Goal: Task Accomplishment & Management: Use online tool/utility

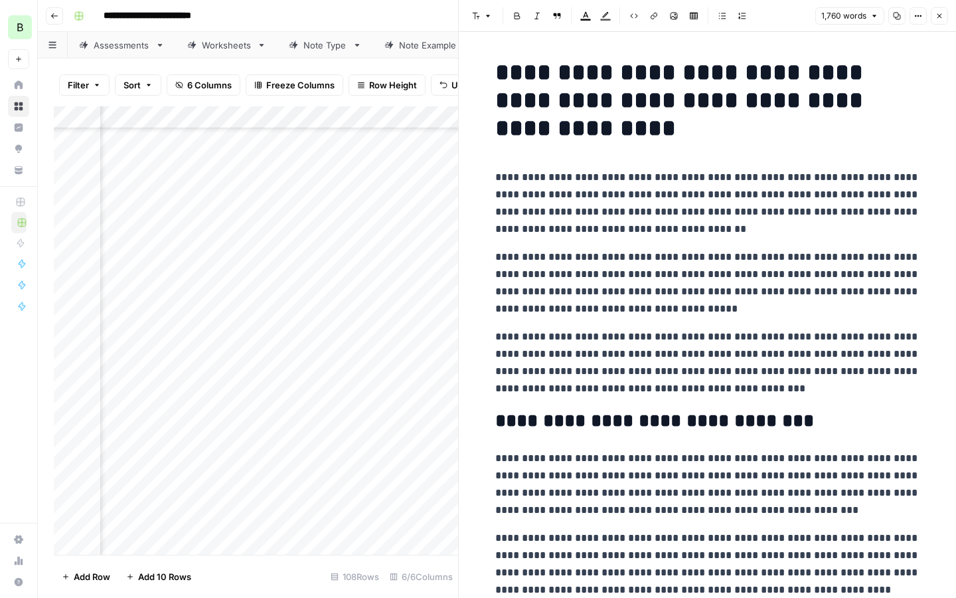
scroll to position [1913, 434]
click at [942, 19] on icon "button" at bounding box center [940, 16] width 8 height 8
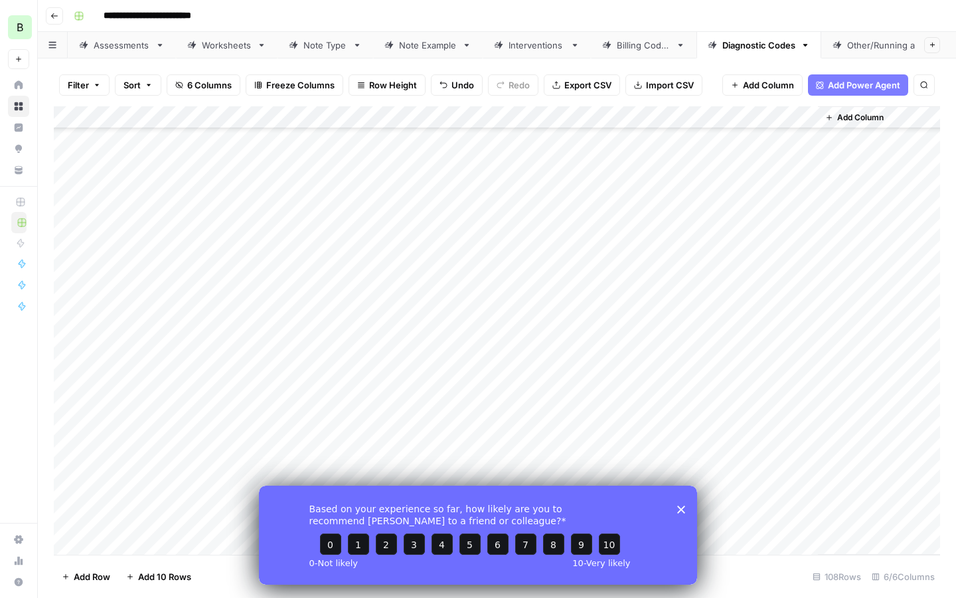
click at [680, 503] on div "Based on your experience so far, how likely are you to recommend AirOps to a fr…" at bounding box center [478, 534] width 438 height 99
click at [678, 507] on icon "Close survey" at bounding box center [681, 509] width 8 height 8
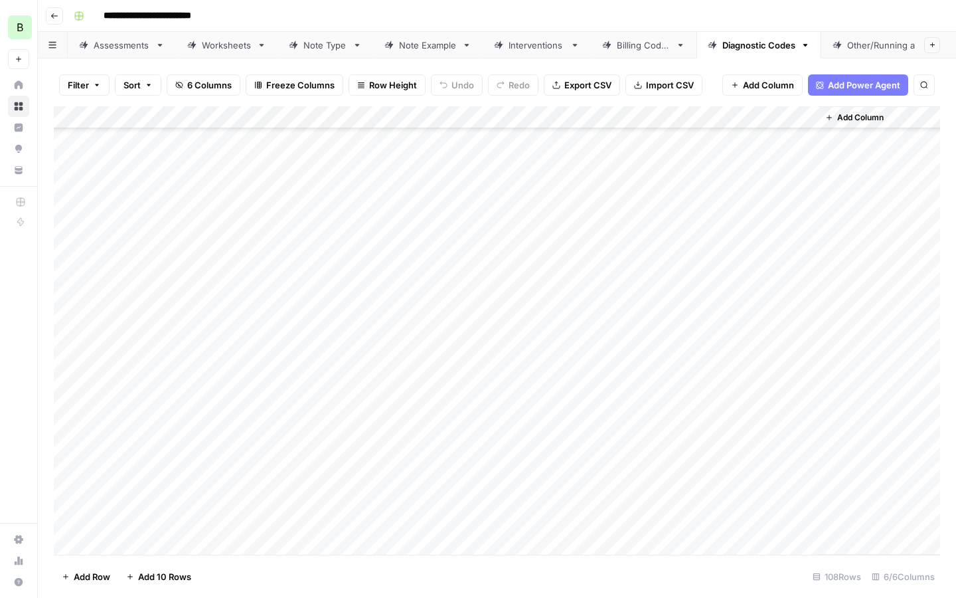
scroll to position [1977, 0]
drag, startPoint x: 126, startPoint y: 244, endPoint x: 133, endPoint y: 337, distance: 93.2
click at [133, 337] on div "Add Column" at bounding box center [497, 330] width 886 height 448
click at [480, 342] on div "Add Column" at bounding box center [497, 330] width 886 height 448
drag, startPoint x: 466, startPoint y: 238, endPoint x: 470, endPoint y: 323, distance: 85.8
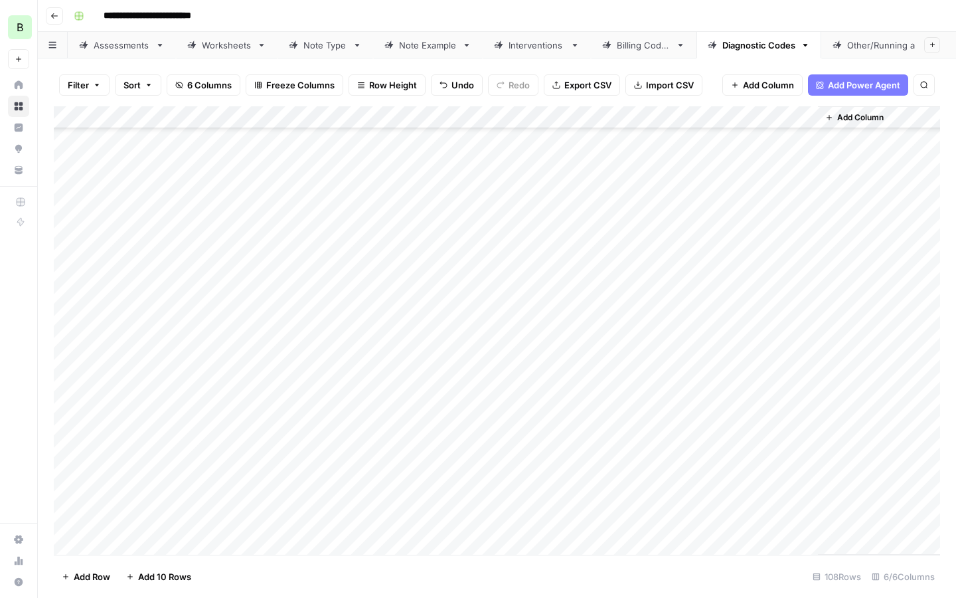
click at [470, 324] on div "Add Column" at bounding box center [497, 330] width 886 height 448
click at [234, 280] on div "Add Column" at bounding box center [497, 330] width 886 height 448
click at [274, 231] on div "Add Column" at bounding box center [497, 330] width 886 height 448
drag, startPoint x: 129, startPoint y: 234, endPoint x: 129, endPoint y: 327, distance: 93.6
click at [131, 328] on div "Add Column" at bounding box center [497, 330] width 886 height 448
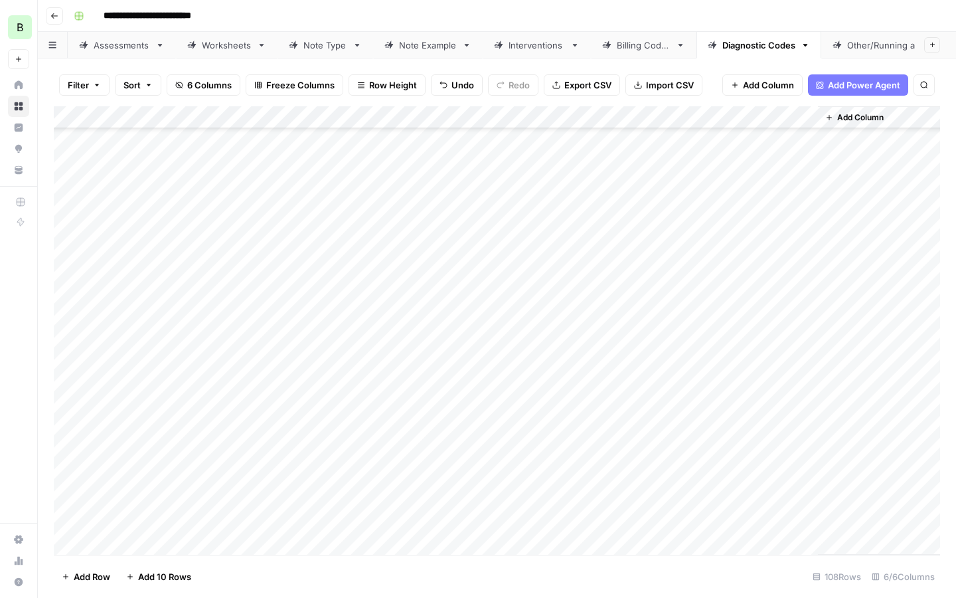
drag, startPoint x: 469, startPoint y: 236, endPoint x: 475, endPoint y: 333, distance: 96.5
click at [475, 333] on div "Add Column" at bounding box center [497, 330] width 886 height 448
click at [390, 245] on div "Add Column" at bounding box center [497, 330] width 886 height 448
type textarea "**********"
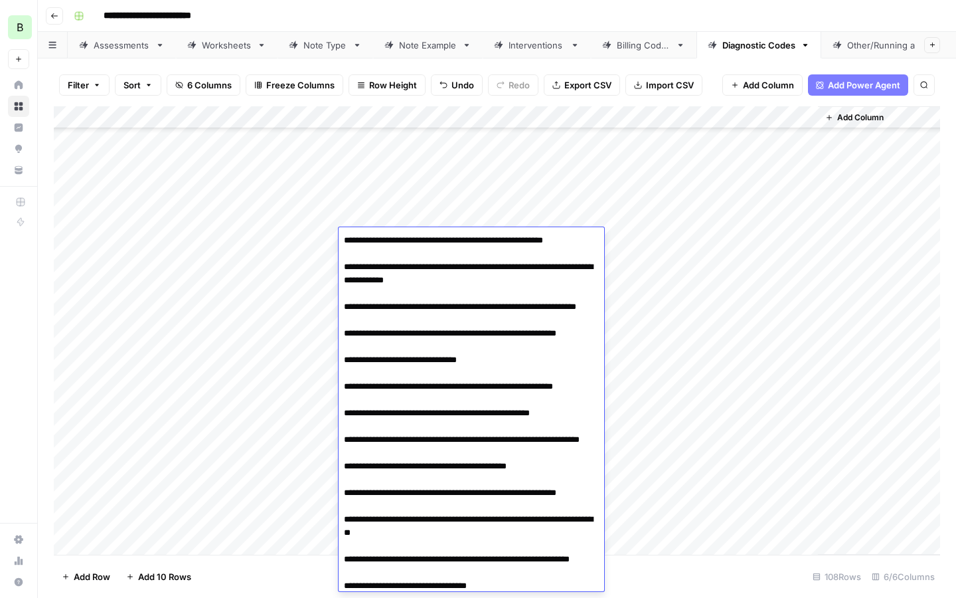
scroll to position [716, 0]
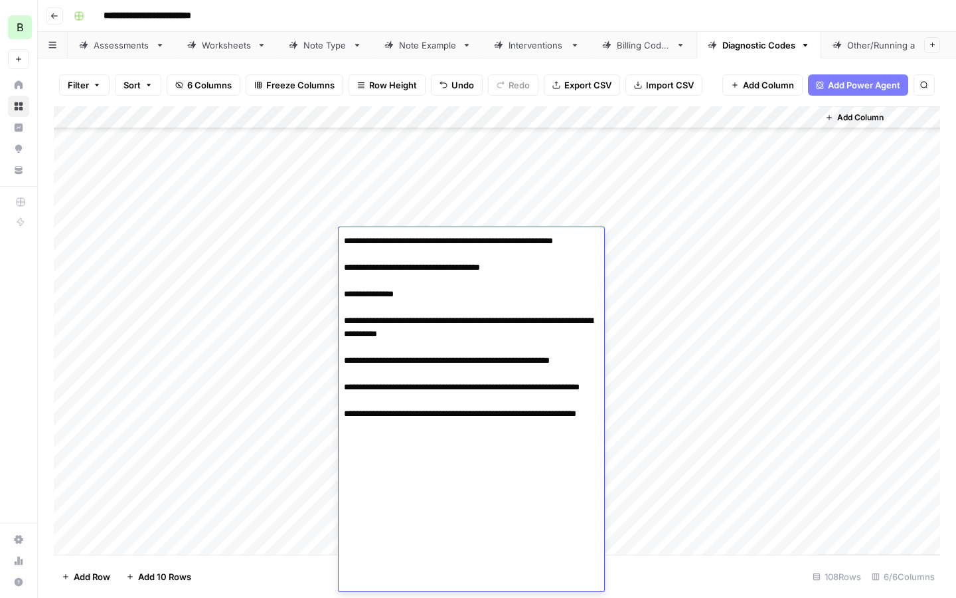
click at [247, 252] on div "Add Column" at bounding box center [497, 330] width 886 height 448
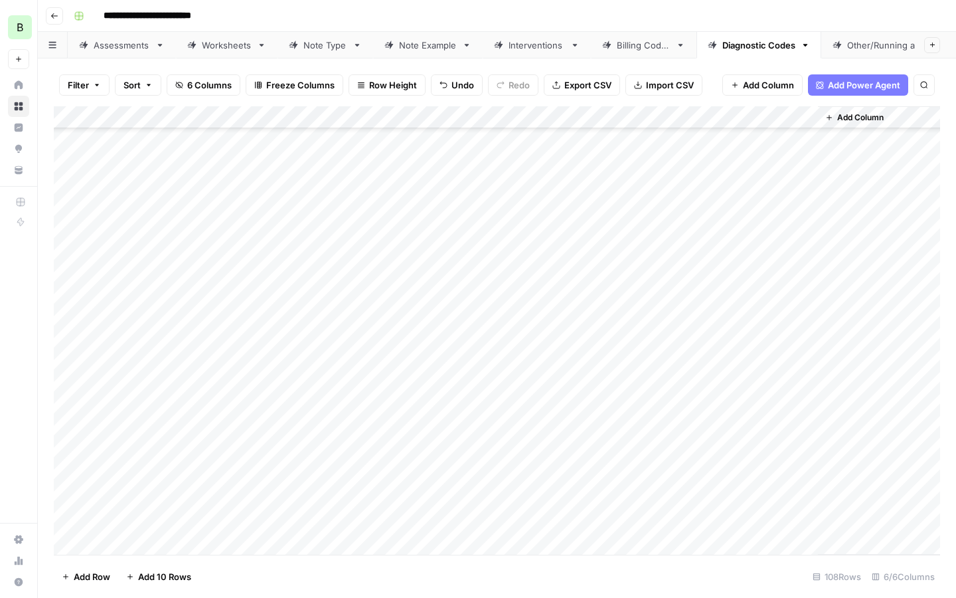
click at [291, 246] on div "Add Column" at bounding box center [497, 330] width 886 height 448
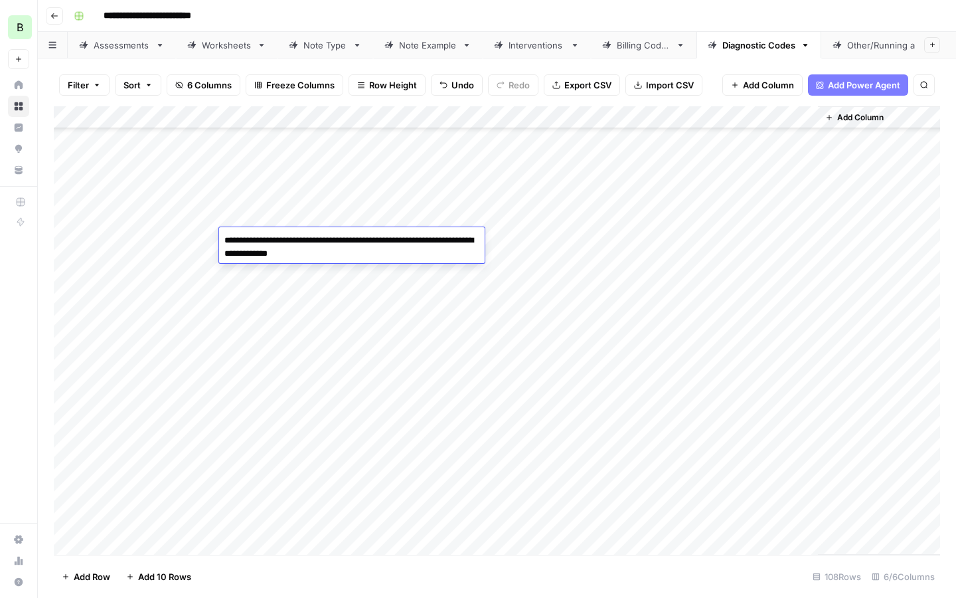
click at [598, 240] on div "Add Column" at bounding box center [497, 330] width 886 height 448
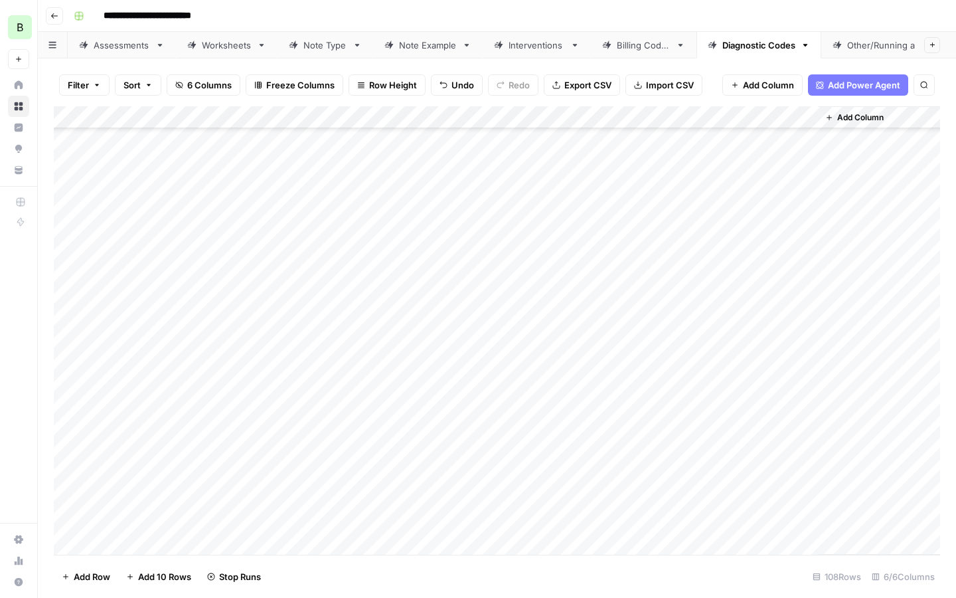
click at [260, 255] on div "Add Column" at bounding box center [497, 330] width 886 height 448
click at [402, 260] on div "Add Column" at bounding box center [497, 330] width 886 height 448
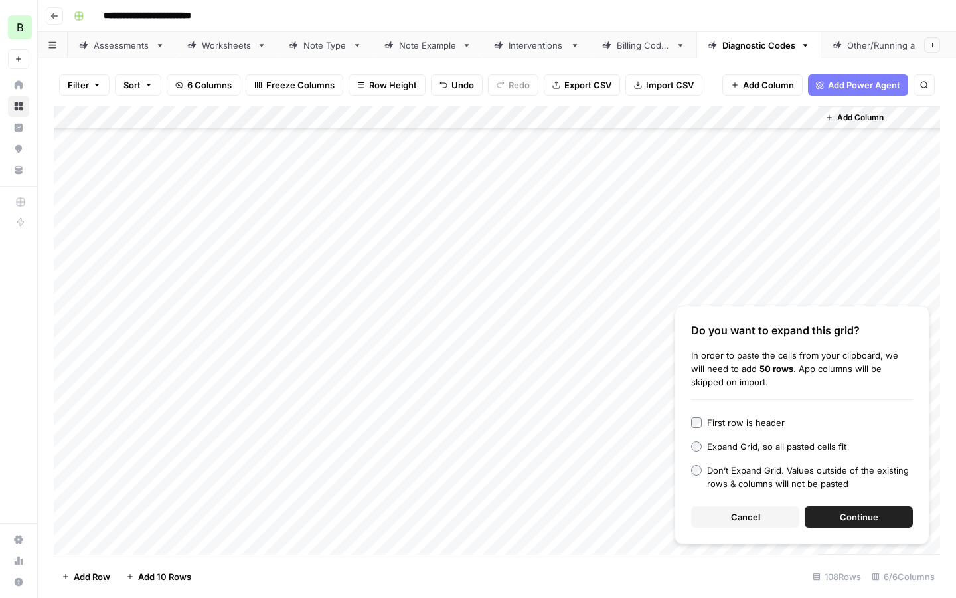
click at [728, 523] on button "Cancel" at bounding box center [745, 516] width 108 height 21
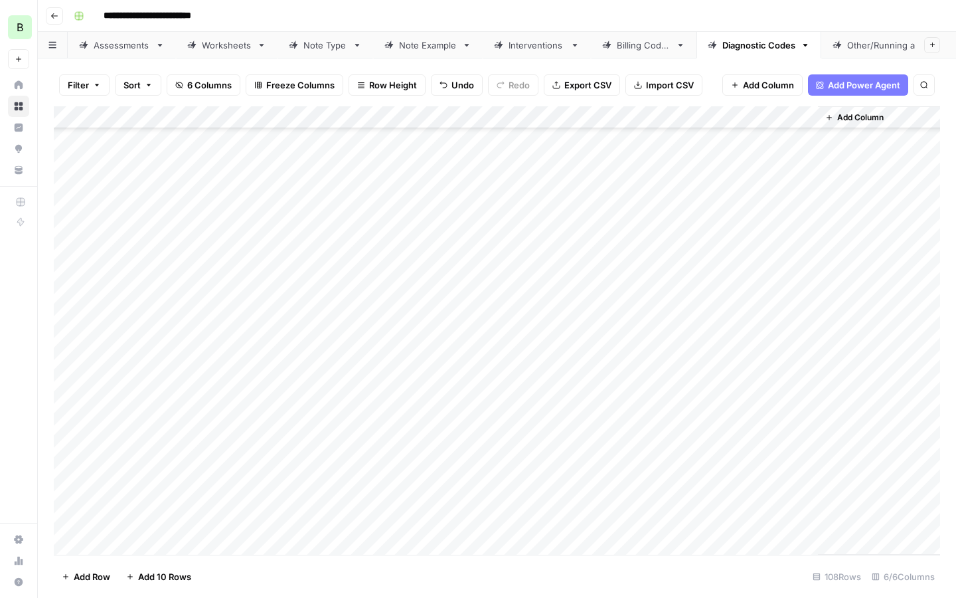
click at [418, 259] on div "Add Column" at bounding box center [497, 330] width 886 height 448
type textarea "**********"
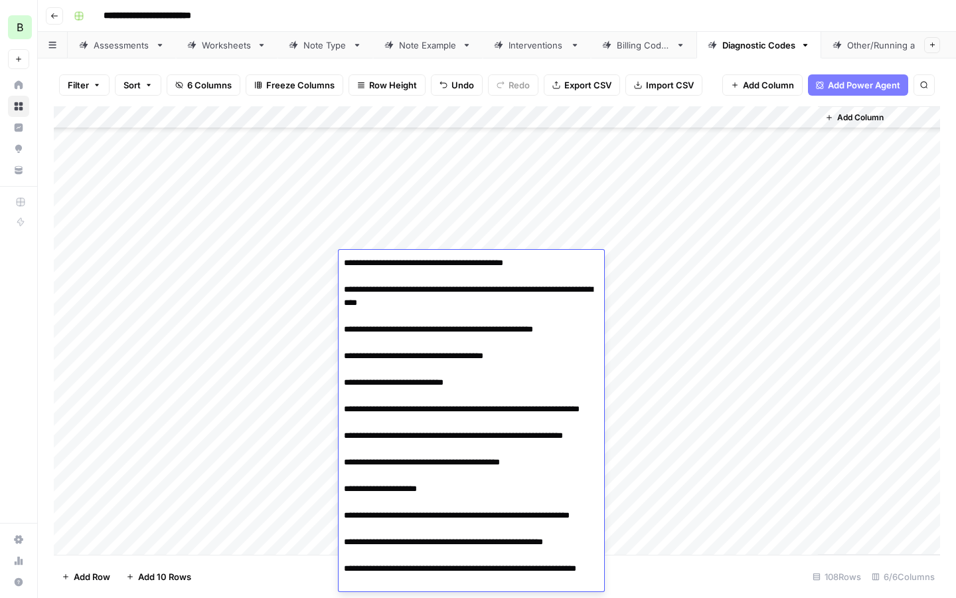
scroll to position [713, 0]
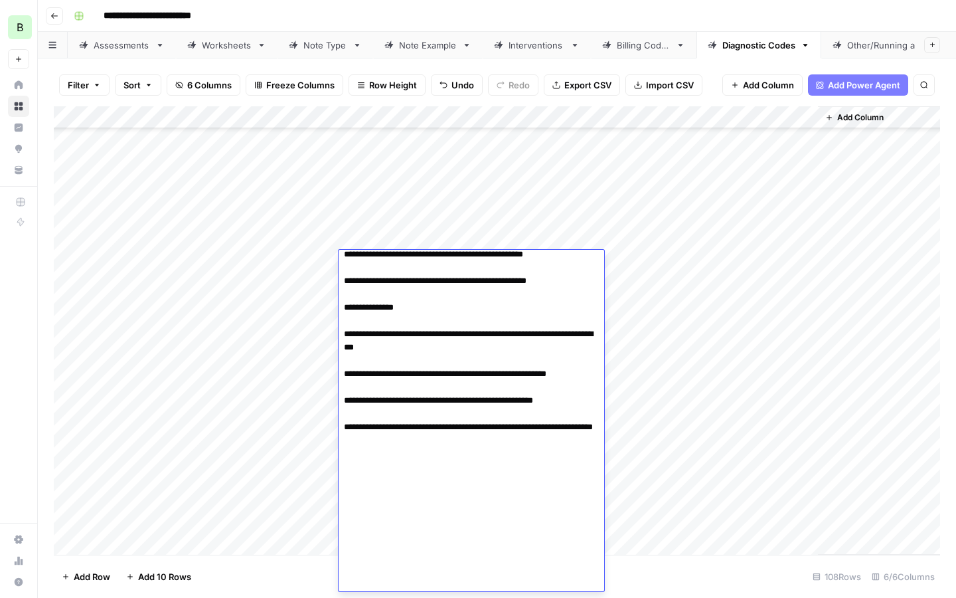
click at [275, 266] on div "Add Column" at bounding box center [497, 330] width 886 height 448
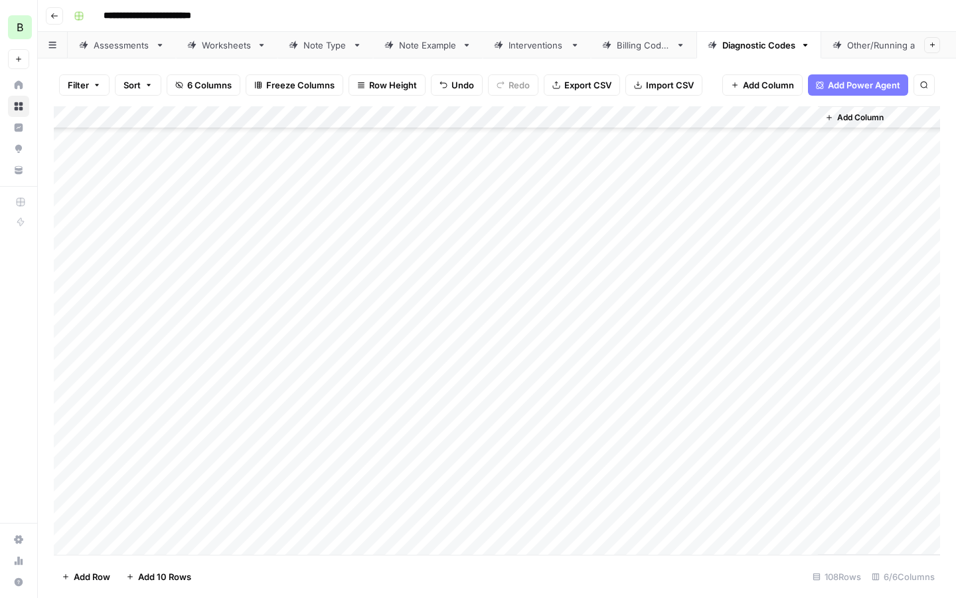
click at [297, 256] on div "Add Column" at bounding box center [497, 330] width 886 height 448
click at [297, 257] on textarea at bounding box center [325, 263] width 212 height 19
type textarea "**********"
click at [586, 262] on div "Add Column" at bounding box center [497, 330] width 886 height 448
click at [323, 285] on div "Add Column" at bounding box center [497, 330] width 886 height 448
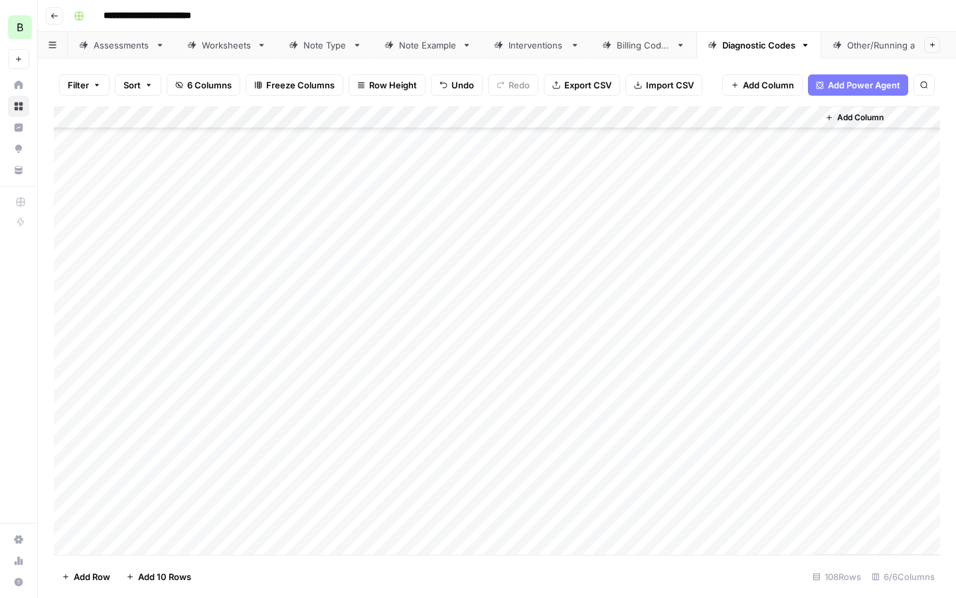
click at [368, 280] on div "Add Column" at bounding box center [497, 330] width 886 height 448
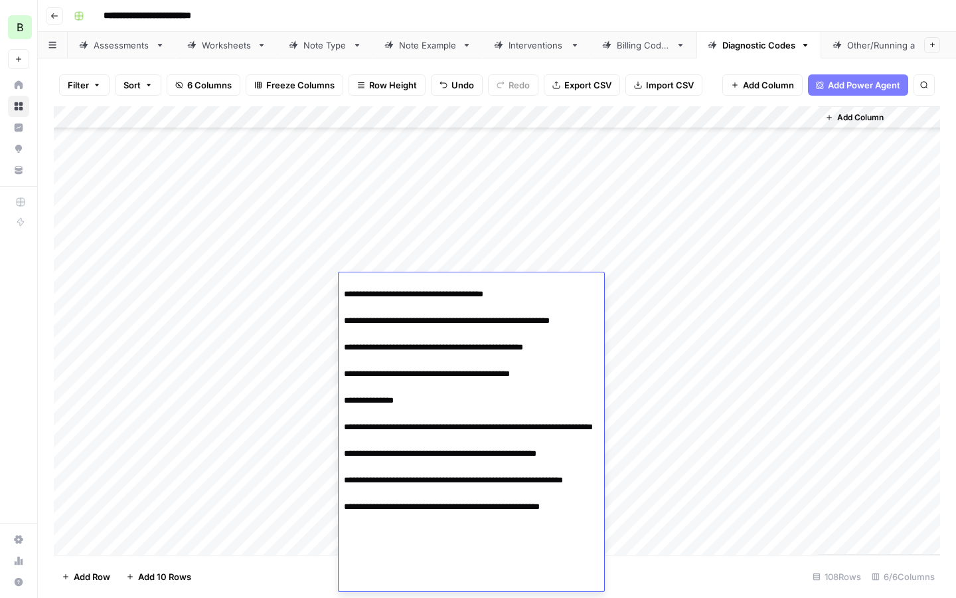
type textarea "**********"
click at [282, 288] on div "Add Column" at bounding box center [497, 330] width 886 height 448
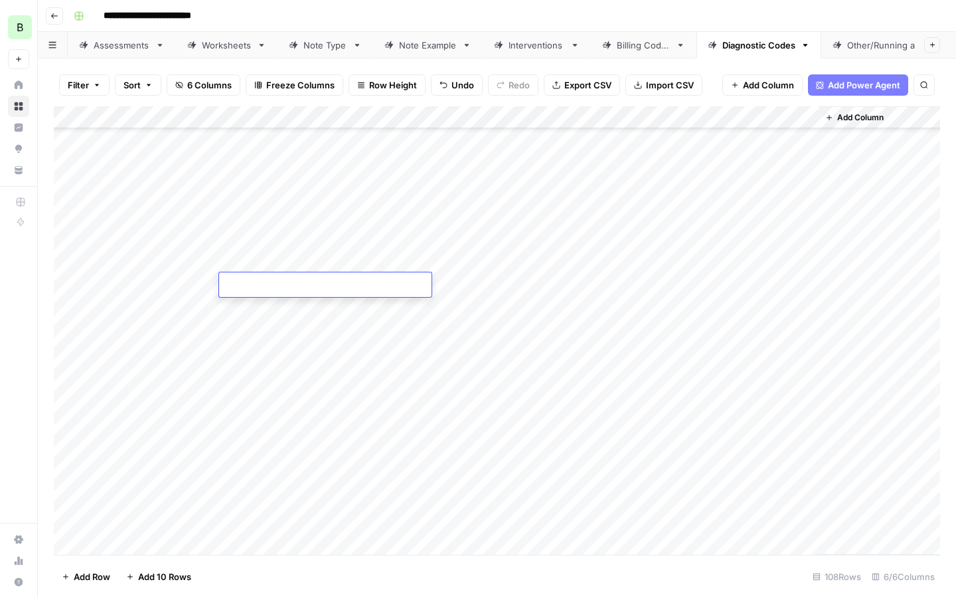
click at [282, 288] on textarea at bounding box center [325, 285] width 212 height 19
paste textarea "**********"
type textarea "**********"
click at [286, 342] on div "Add Column" at bounding box center [497, 330] width 886 height 448
click at [603, 286] on div "Add Column" at bounding box center [497, 330] width 886 height 448
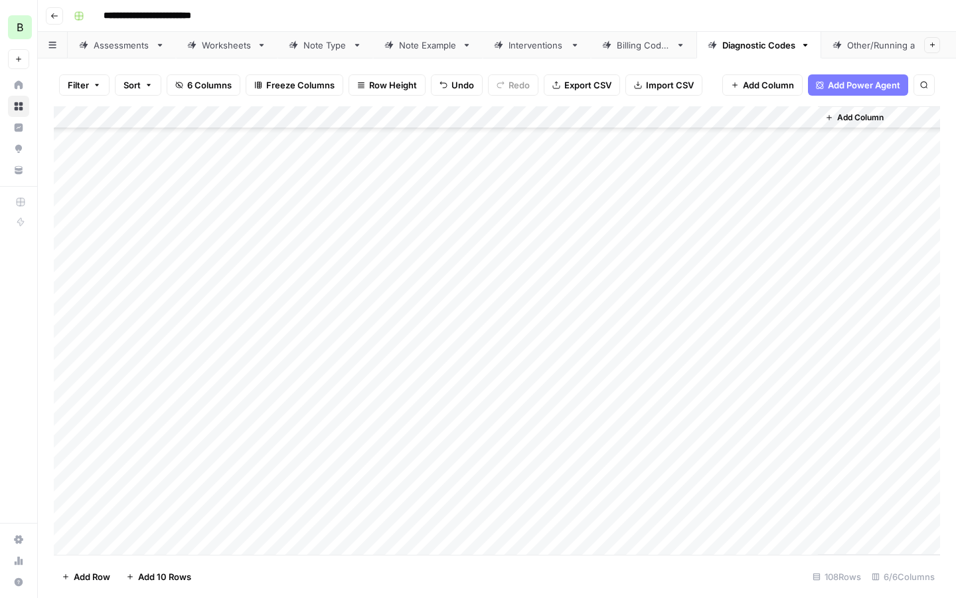
click at [255, 295] on div "Add Column" at bounding box center [497, 330] width 886 height 448
click at [255, 296] on div "Add Column" at bounding box center [497, 330] width 886 height 448
click at [254, 303] on div "Add Column" at bounding box center [497, 330] width 886 height 448
click at [253, 303] on textarea at bounding box center [325, 308] width 212 height 19
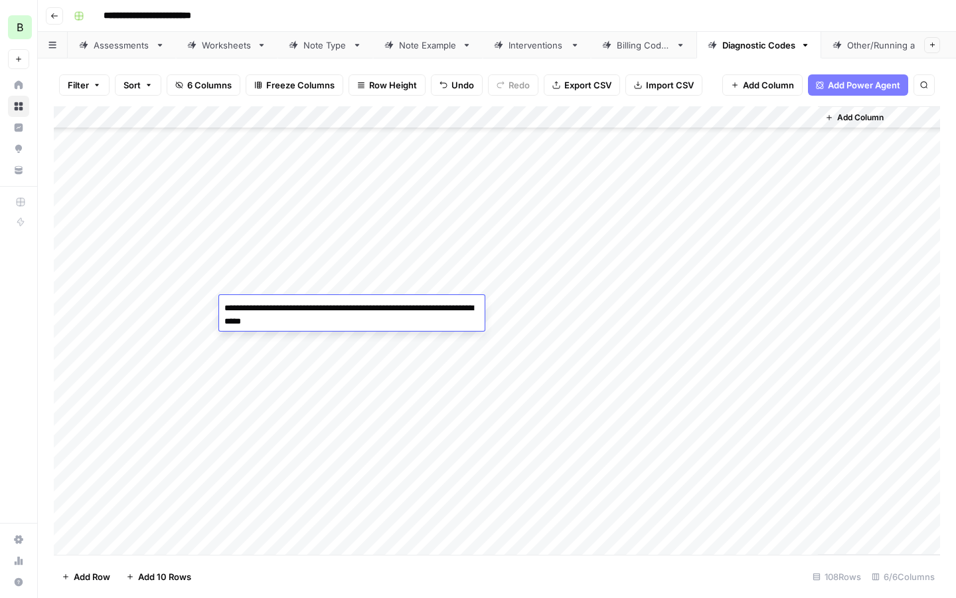
click at [323, 308] on textarea "**********" at bounding box center [352, 315] width 266 height 32
drag, startPoint x: 447, startPoint y: 307, endPoint x: 379, endPoint y: 304, distance: 68.5
click at [379, 304] on textarea "**********" at bounding box center [352, 315] width 266 height 32
type textarea "**********"
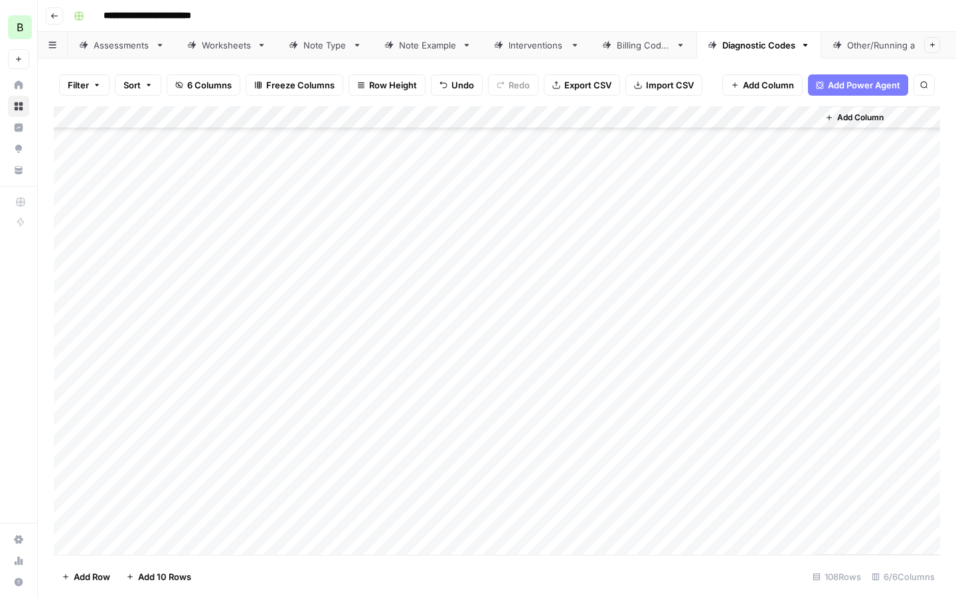
click at [309, 344] on div "Add Column" at bounding box center [497, 330] width 886 height 448
click at [285, 316] on div "Add Column" at bounding box center [497, 330] width 886 height 448
click at [364, 365] on div "Add Column" at bounding box center [497, 330] width 886 height 448
click at [364, 303] on div "Add Column" at bounding box center [497, 330] width 886 height 448
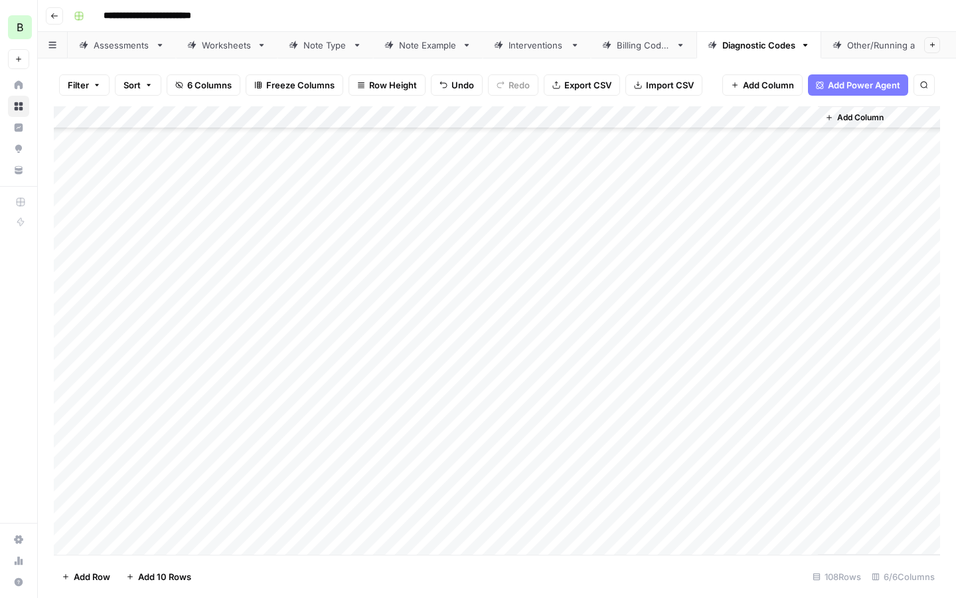
click at [365, 303] on div "Add Column" at bounding box center [497, 330] width 886 height 448
type textarea "**********"
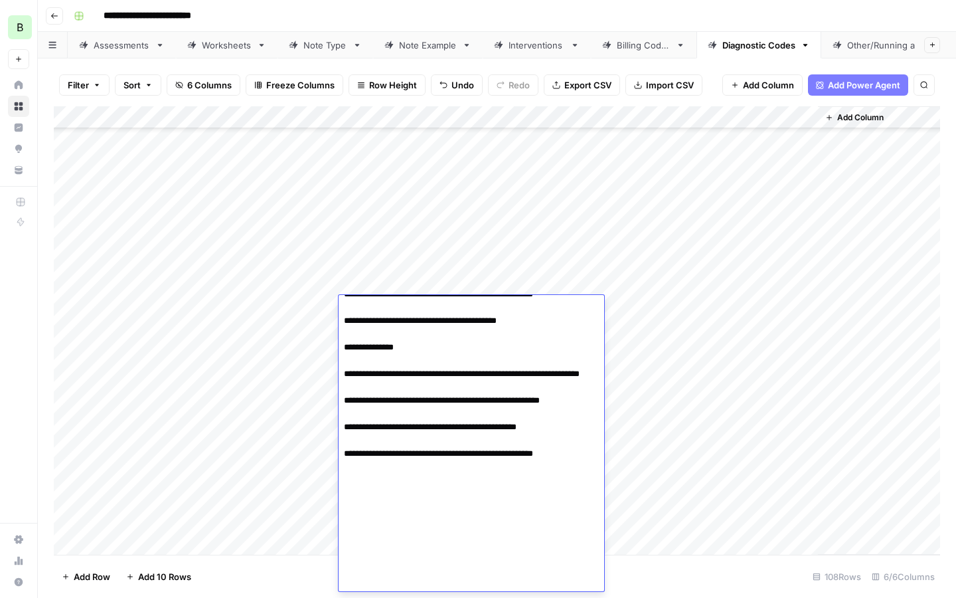
click at [666, 307] on div "Add Column" at bounding box center [497, 330] width 886 height 448
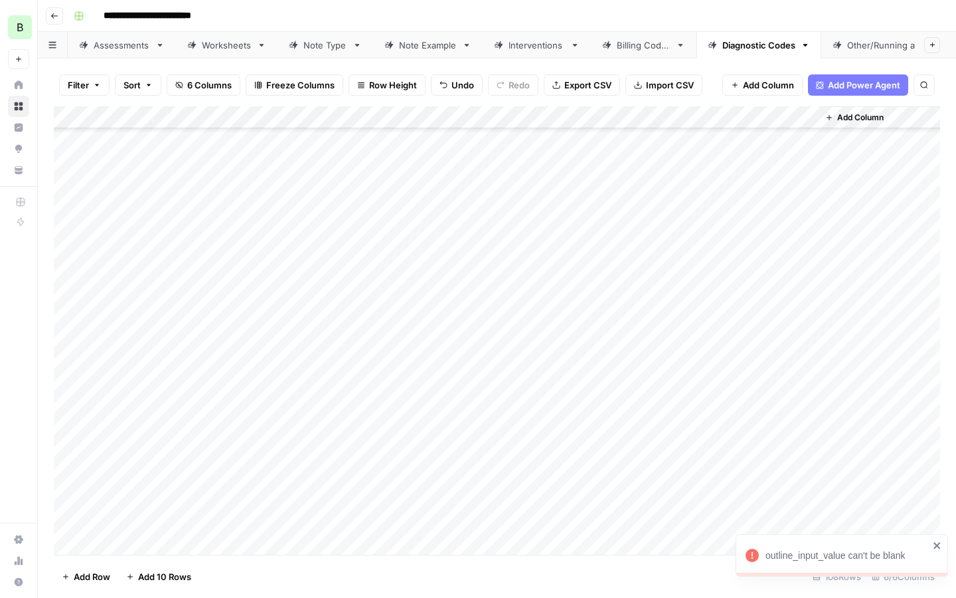
click at [630, 307] on div "Add Column" at bounding box center [497, 330] width 886 height 448
click at [274, 335] on div "Add Column" at bounding box center [497, 330] width 886 height 448
click at [379, 328] on div "Add Column" at bounding box center [497, 330] width 886 height 448
type textarea "**********"
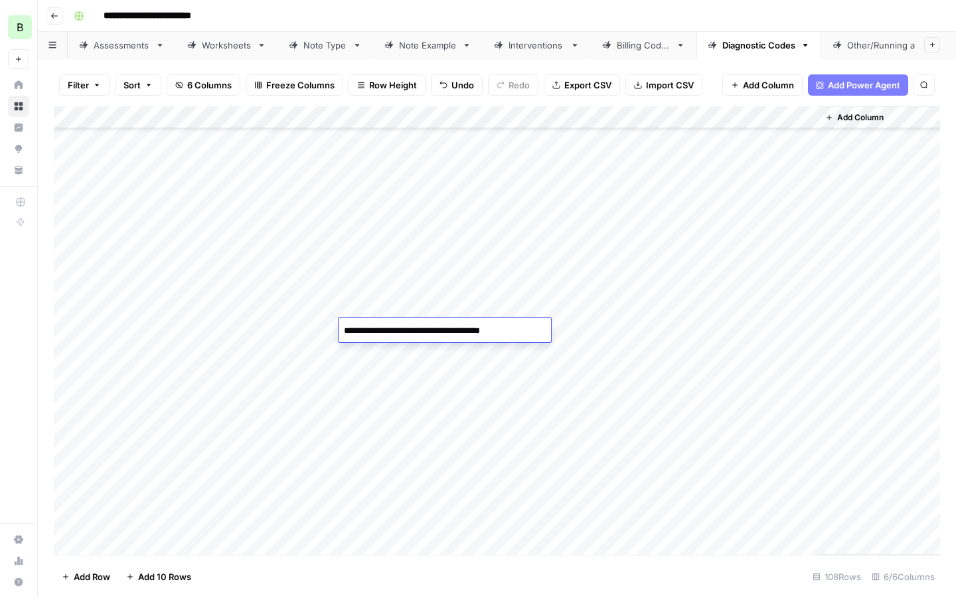
scroll to position [687, 0]
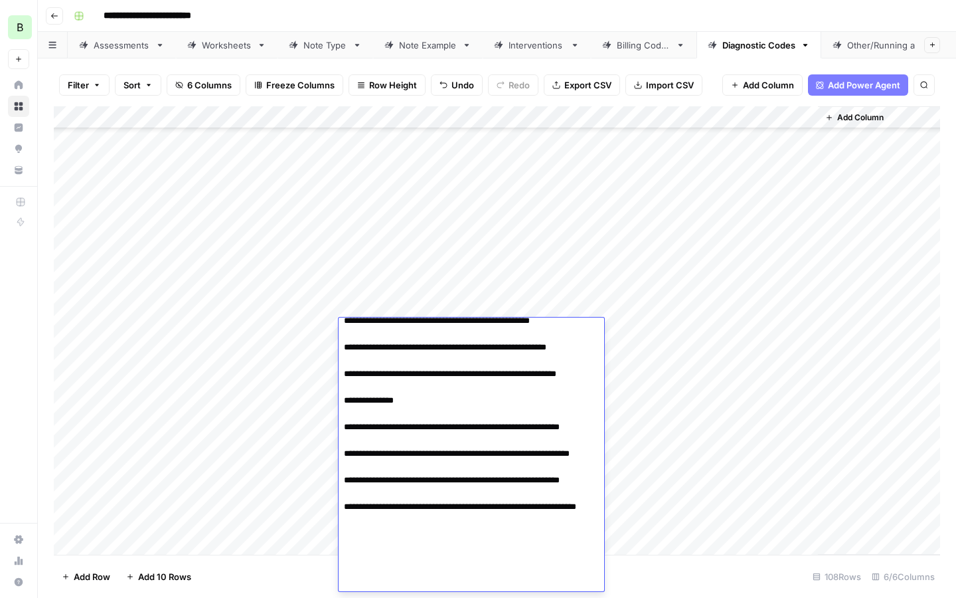
click at [270, 337] on div "Add Column" at bounding box center [497, 330] width 886 height 448
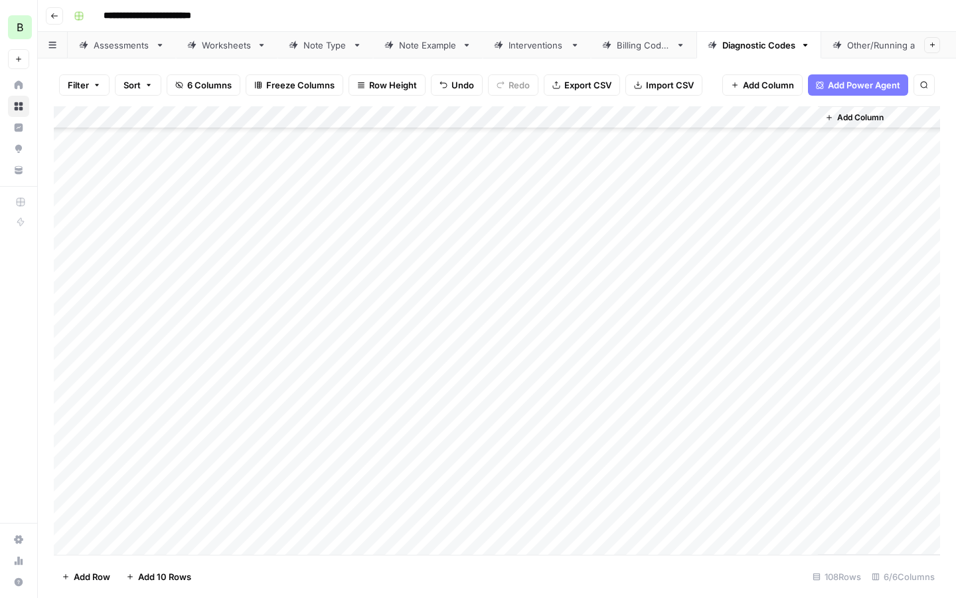
click at [309, 328] on div "Add Column" at bounding box center [497, 330] width 886 height 448
click at [309, 328] on textarea at bounding box center [325, 330] width 212 height 19
type textarea "**********"
click at [197, 363] on div "Add Column" at bounding box center [497, 330] width 886 height 448
click at [593, 325] on div "Add Column" at bounding box center [497, 330] width 886 height 448
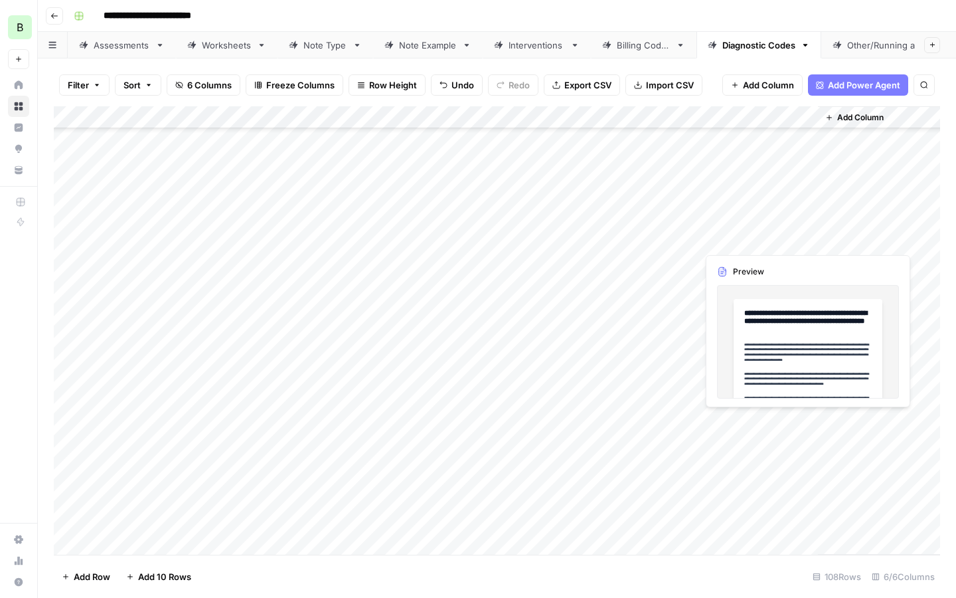
click at [714, 240] on div "Add Column" at bounding box center [497, 330] width 886 height 448
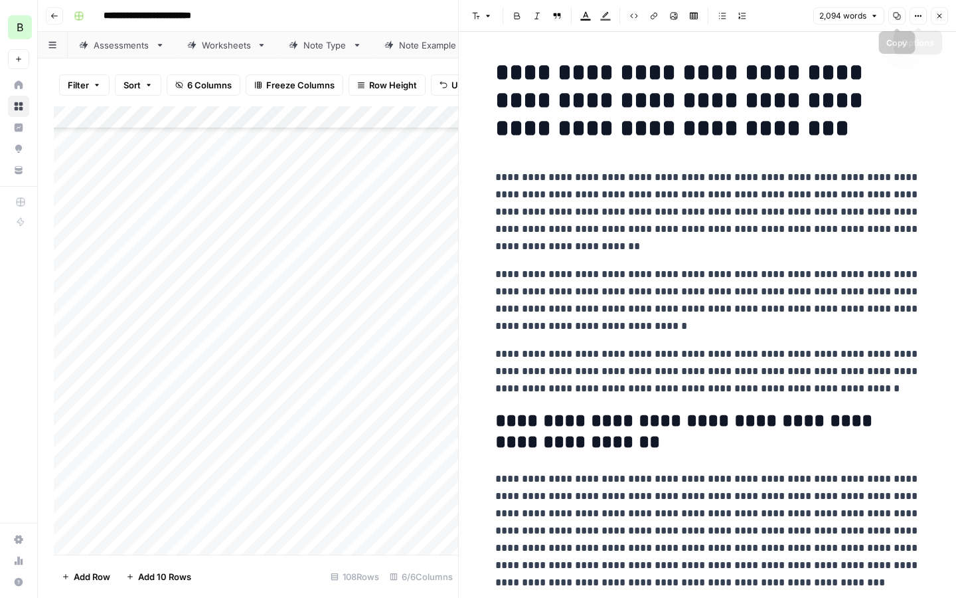
click at [895, 17] on icon "button" at bounding box center [897, 16] width 8 height 8
click at [305, 259] on div "Add Column" at bounding box center [256, 330] width 404 height 448
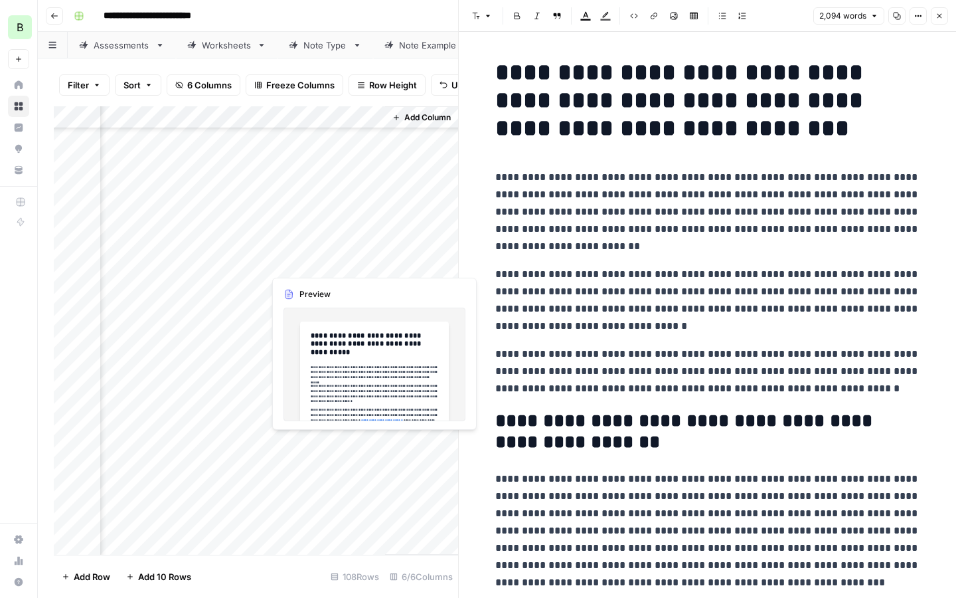
click at [305, 259] on div "Add Column" at bounding box center [256, 330] width 404 height 448
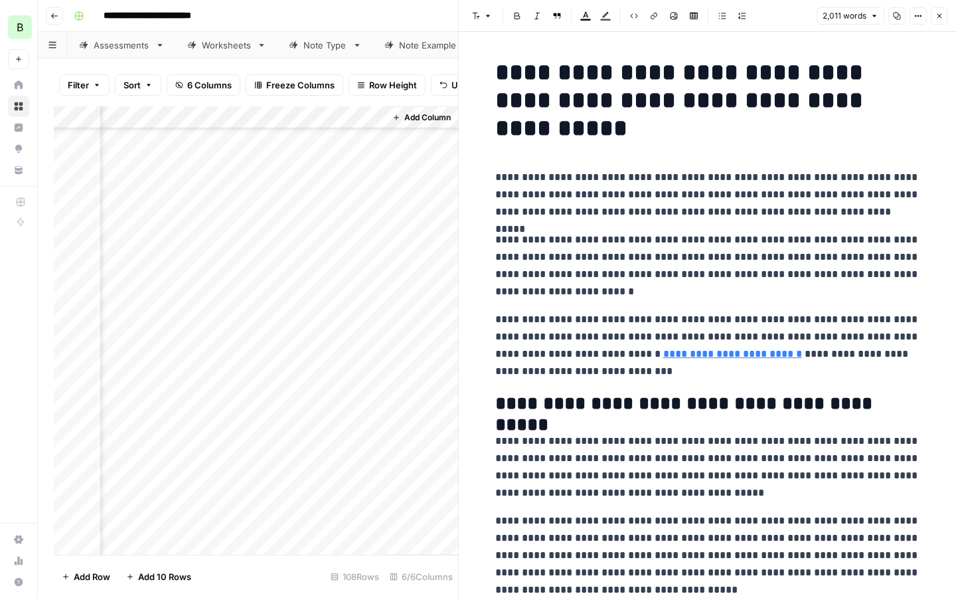
click at [894, 17] on icon "button" at bounding box center [897, 16] width 8 height 8
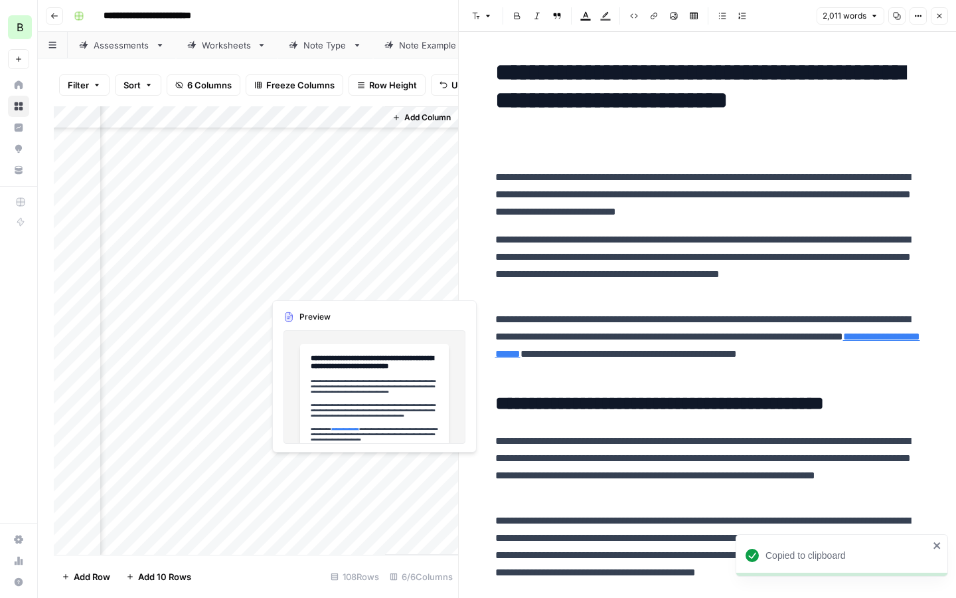
click at [274, 288] on div "Add Column" at bounding box center [256, 330] width 404 height 448
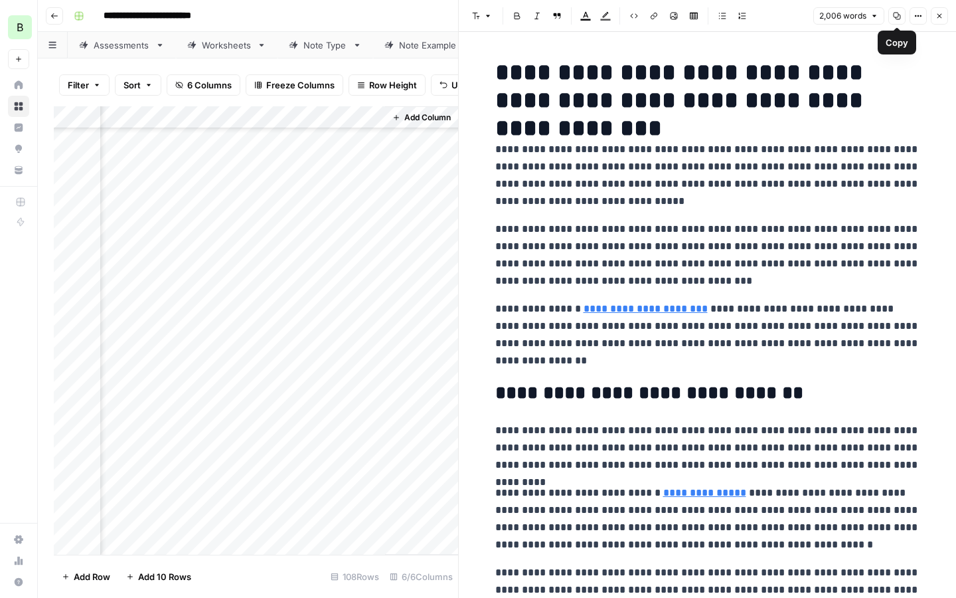
click at [894, 15] on icon "button" at bounding box center [897, 16] width 8 height 8
click at [325, 305] on div "Add Column" at bounding box center [256, 330] width 404 height 448
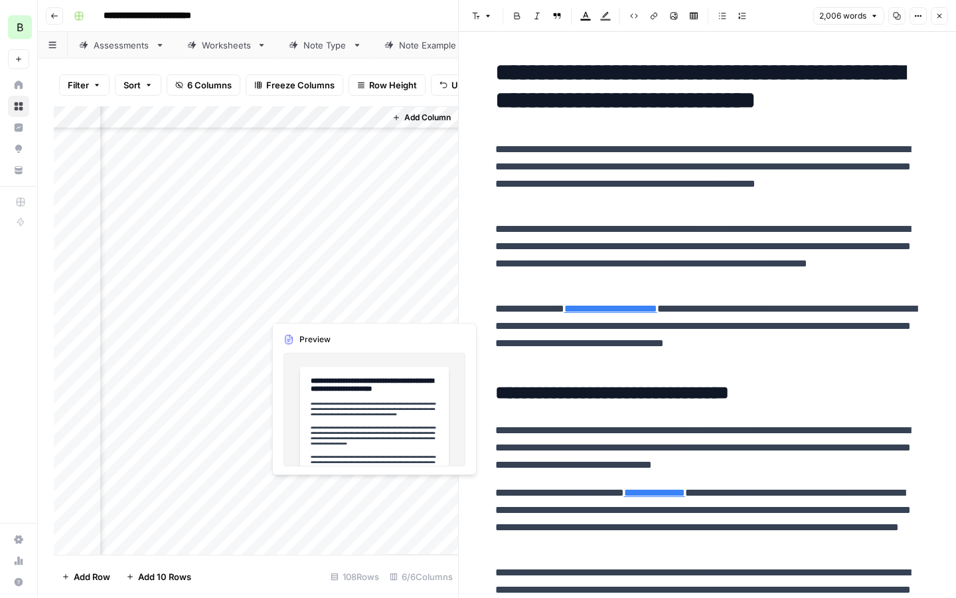
click at [325, 305] on div "Add Column" at bounding box center [256, 330] width 404 height 448
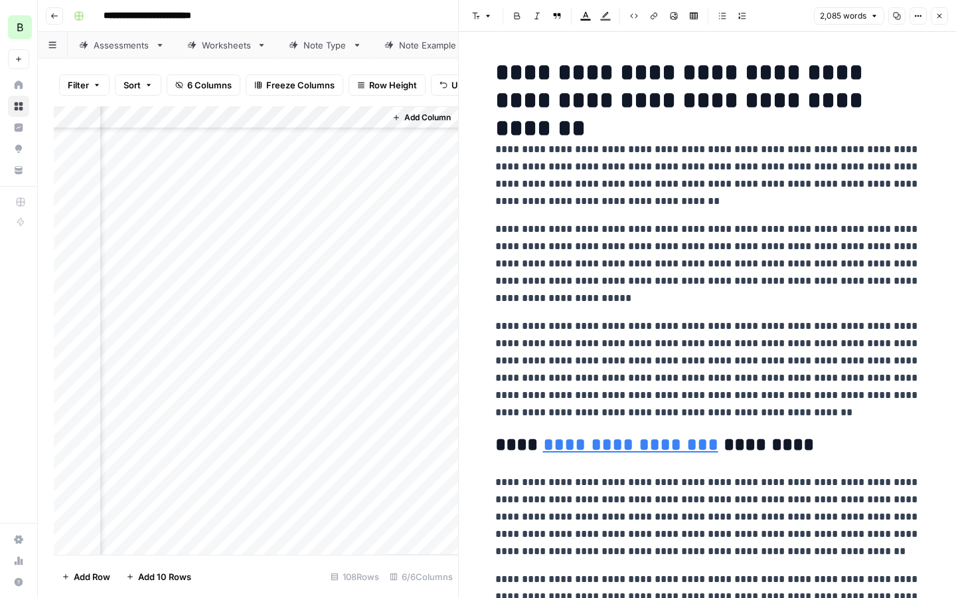
click at [894, 21] on button "Copy" at bounding box center [896, 15] width 17 height 17
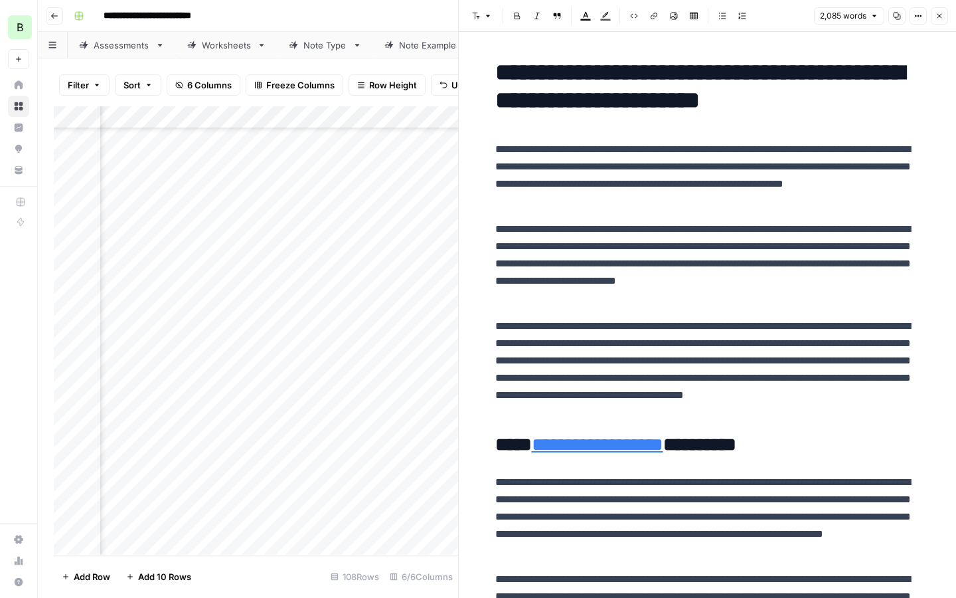
scroll to position [1977, 0]
drag, startPoint x: 230, startPoint y: 236, endPoint x: 230, endPoint y: 327, distance: 91.0
click at [230, 327] on div "Add Column" at bounding box center [256, 330] width 404 height 448
click at [364, 338] on div "Add Column" at bounding box center [256, 330] width 404 height 448
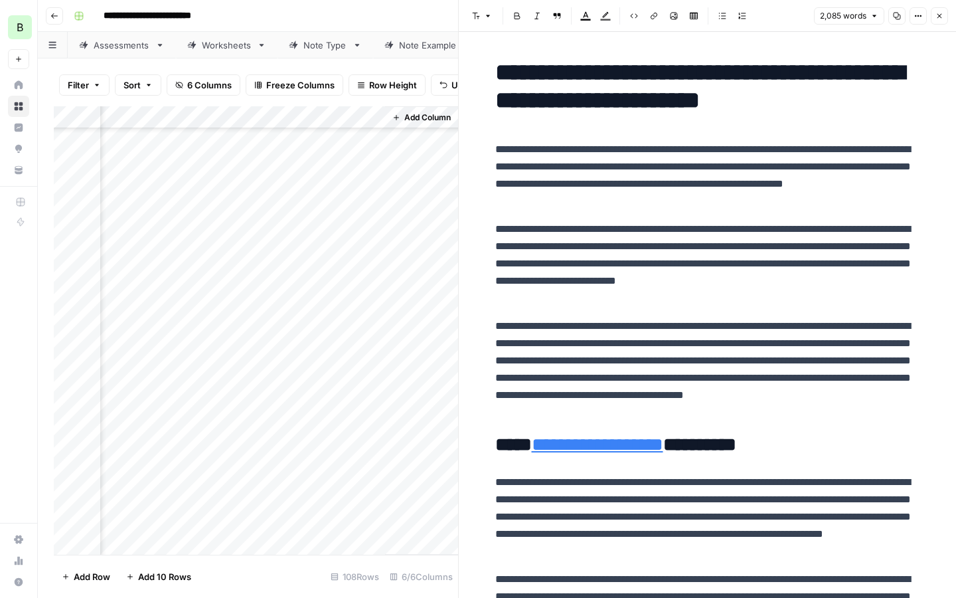
click at [304, 338] on div "Add Column" at bounding box center [256, 330] width 404 height 448
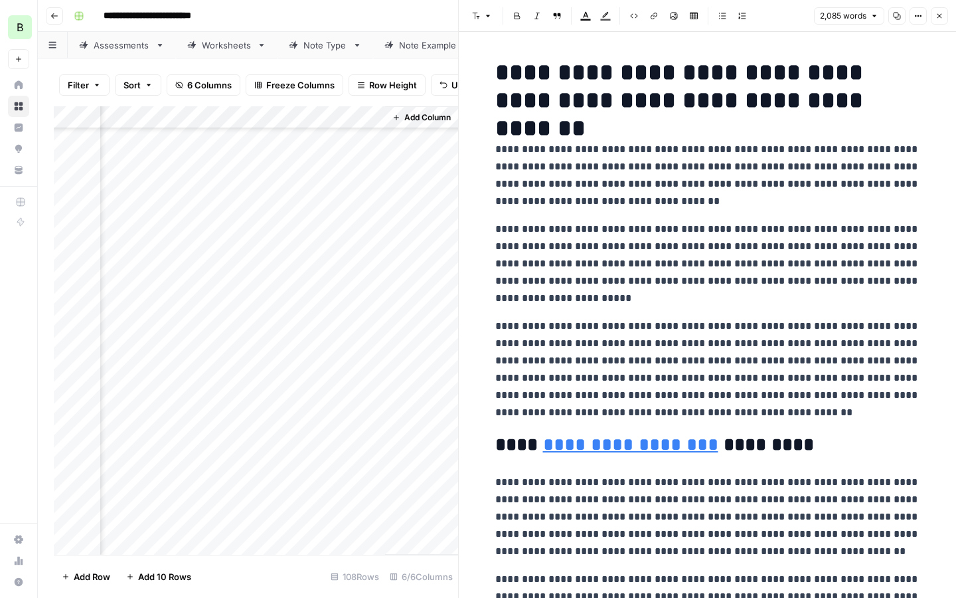
click at [304, 338] on div "Add Column" at bounding box center [256, 330] width 404 height 448
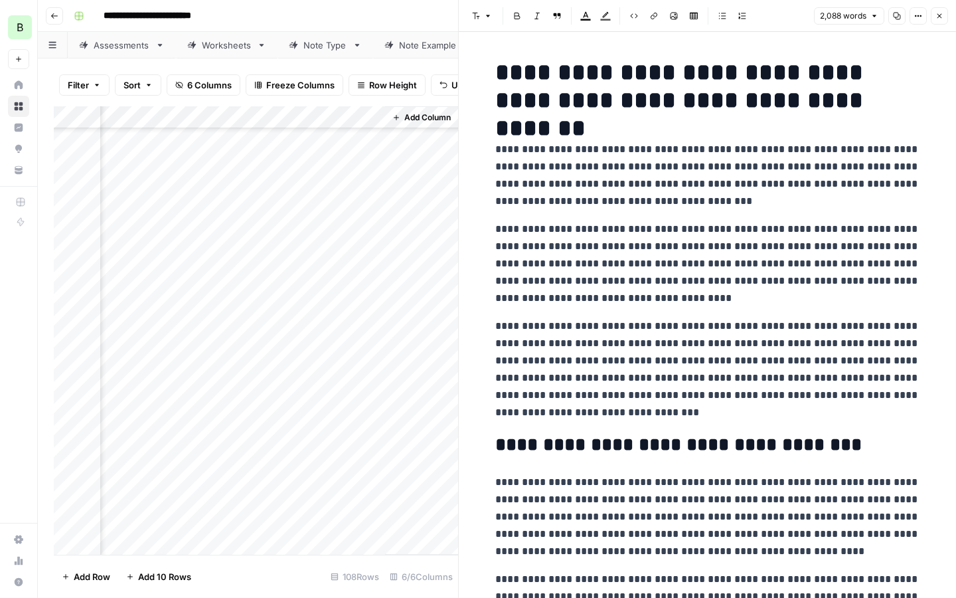
click at [894, 17] on icon "button" at bounding box center [897, 16] width 7 height 7
